Goal: Entertainment & Leisure: Consume media (video, audio)

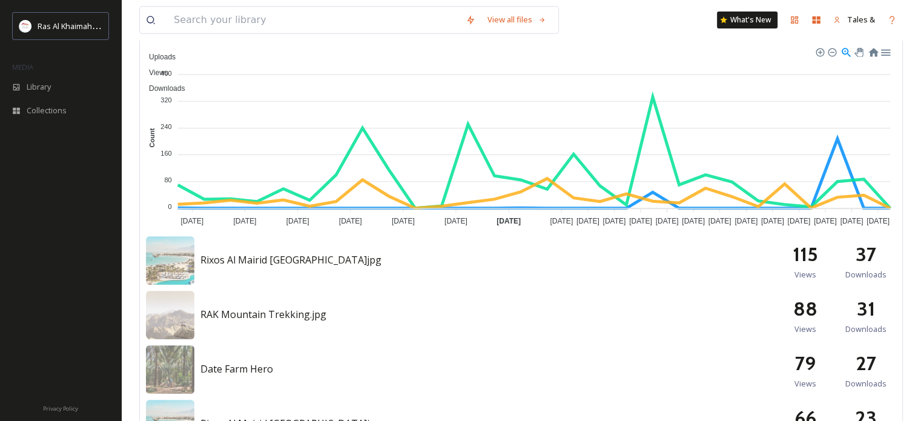
scroll to position [395, 0]
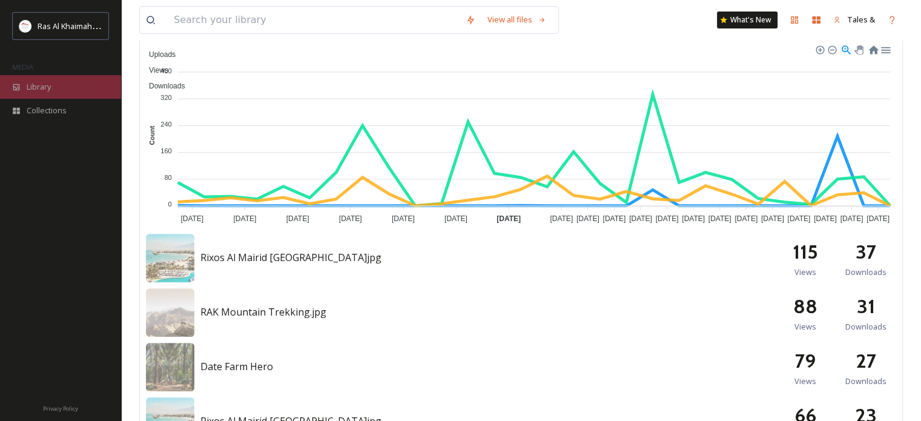
click at [80, 91] on div "Library" at bounding box center [60, 87] width 121 height 24
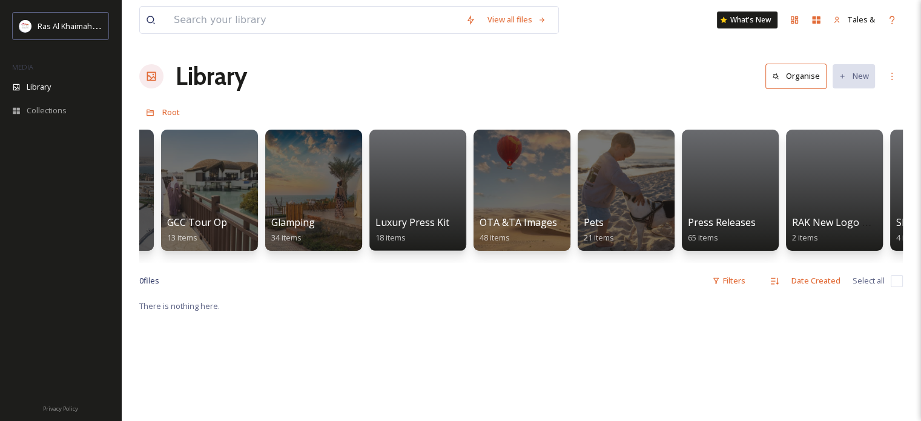
scroll to position [0, 2256]
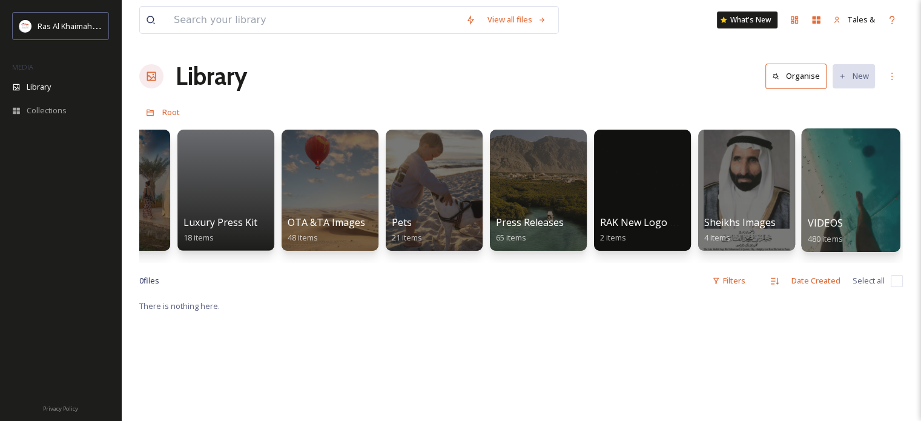
click at [841, 185] on div at bounding box center [850, 189] width 99 height 123
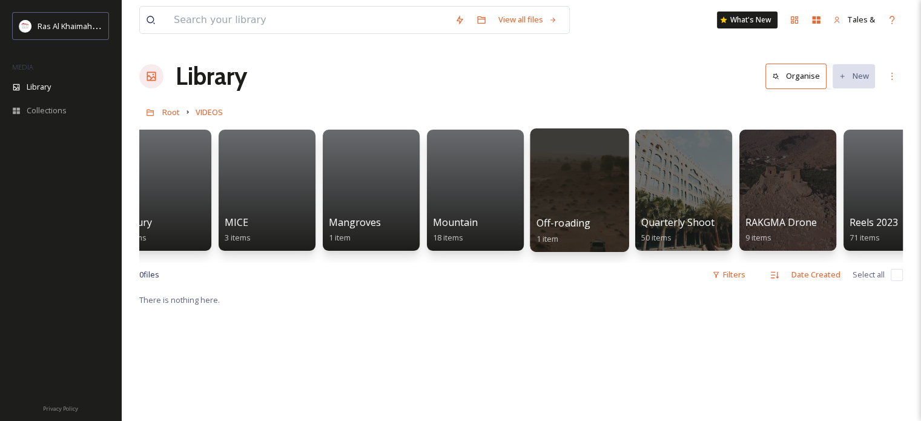
scroll to position [0, 1631]
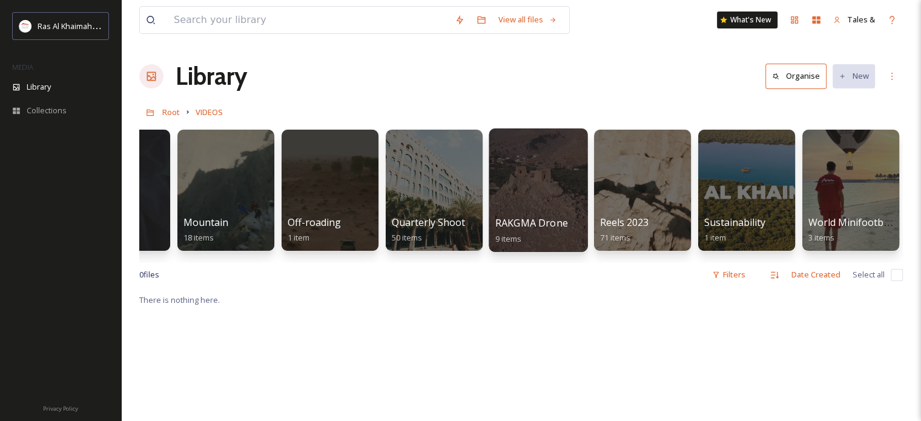
click at [546, 166] on div at bounding box center [538, 189] width 99 height 123
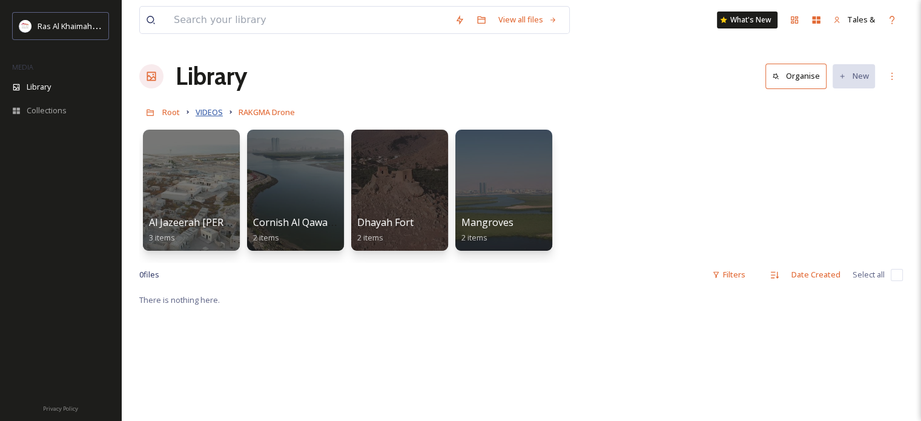
click at [209, 115] on span "VIDEOS" at bounding box center [209, 112] width 27 height 11
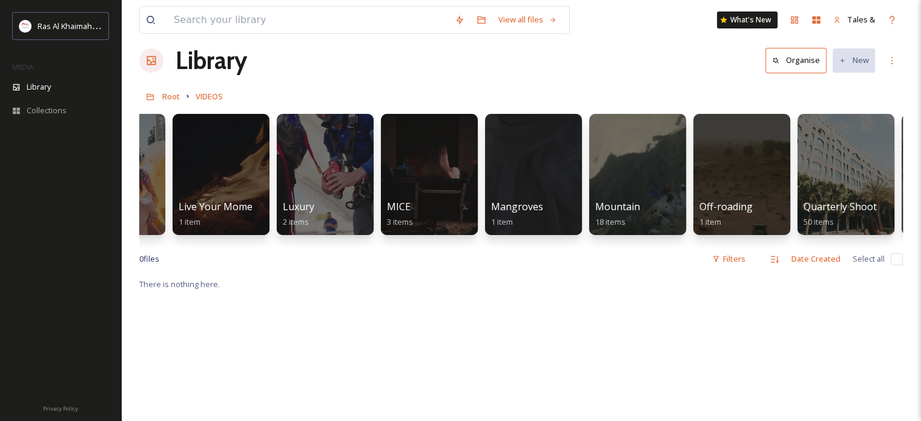
scroll to position [0, 1220]
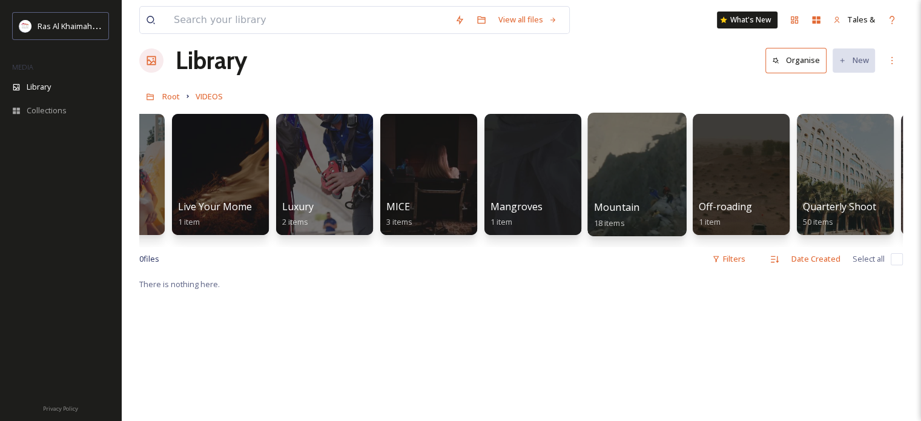
click at [605, 163] on div at bounding box center [636, 174] width 99 height 123
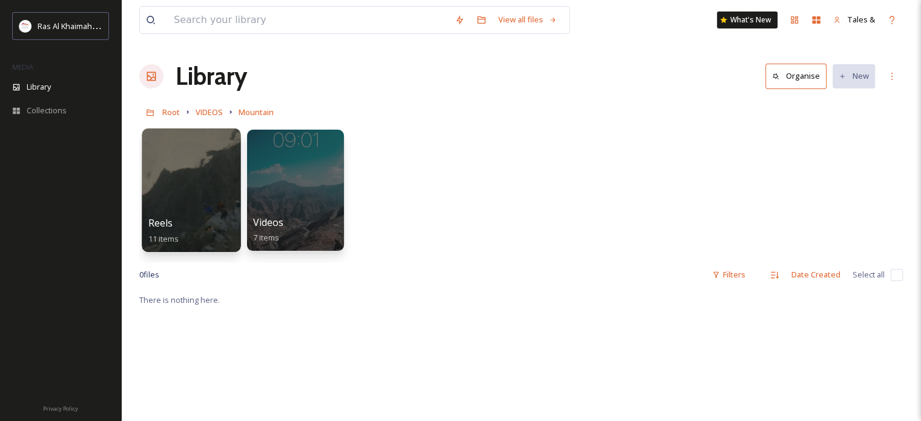
click at [193, 182] on div at bounding box center [191, 189] width 99 height 123
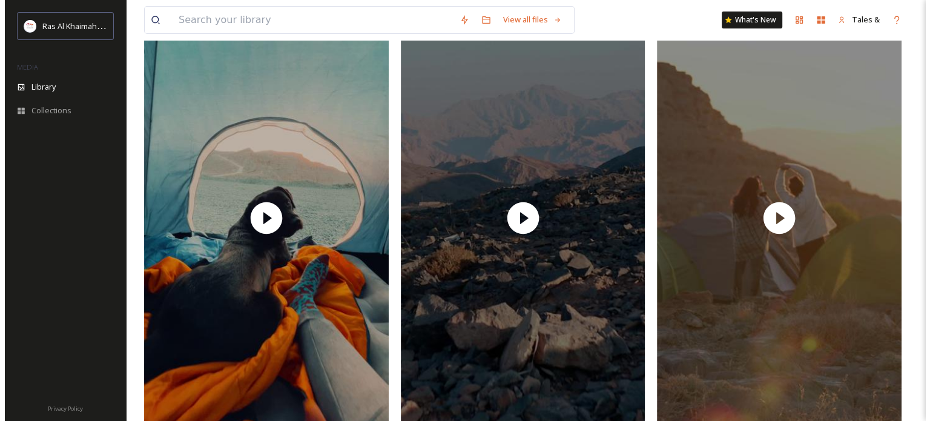
scroll to position [166, 0]
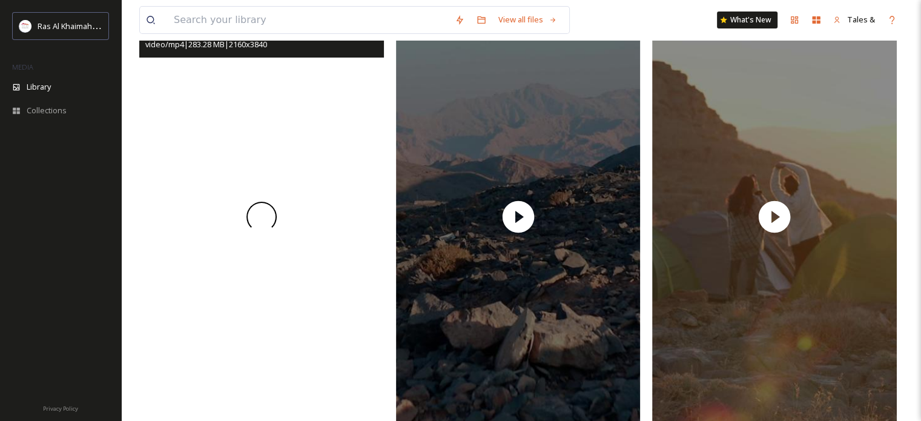
click at [280, 104] on div at bounding box center [261, 216] width 245 height 435
